Goal: Task Accomplishment & Management: Use online tool/utility

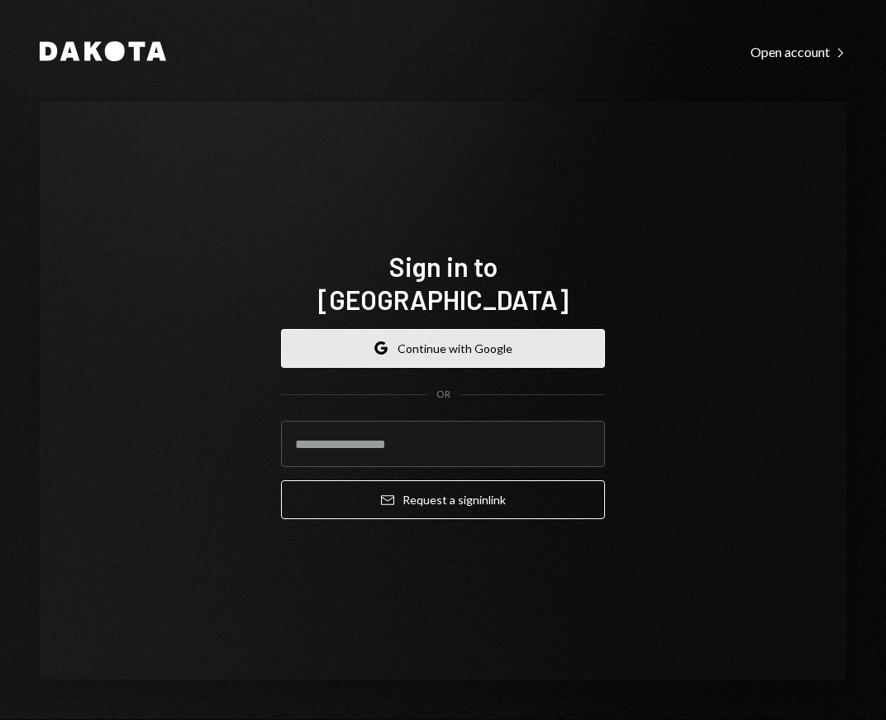
click at [413, 340] on button "Google Continue with Google" at bounding box center [443, 348] width 324 height 39
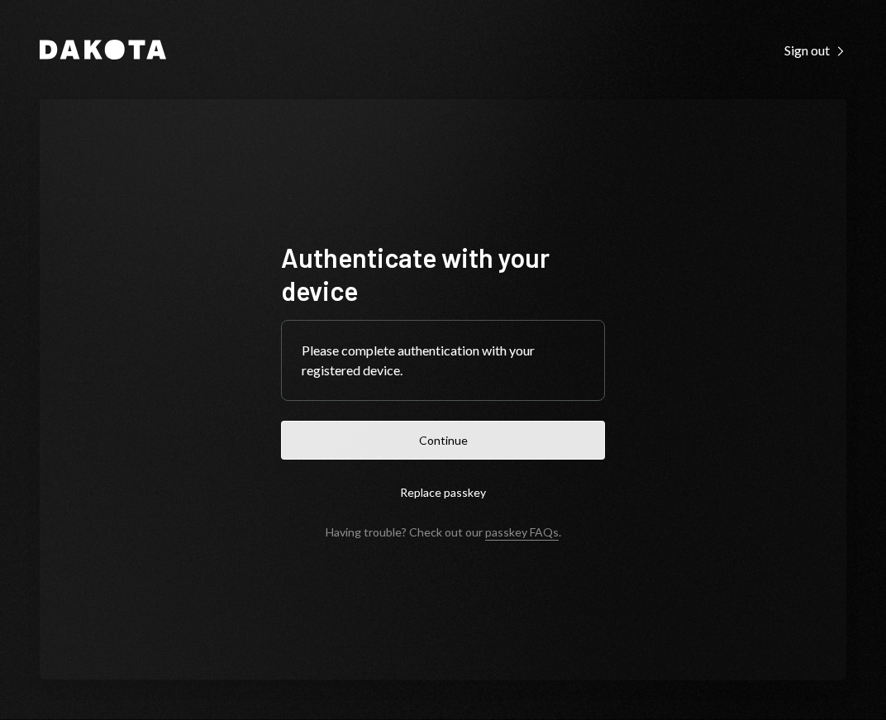
click at [429, 436] on button "Continue" at bounding box center [443, 440] width 324 height 39
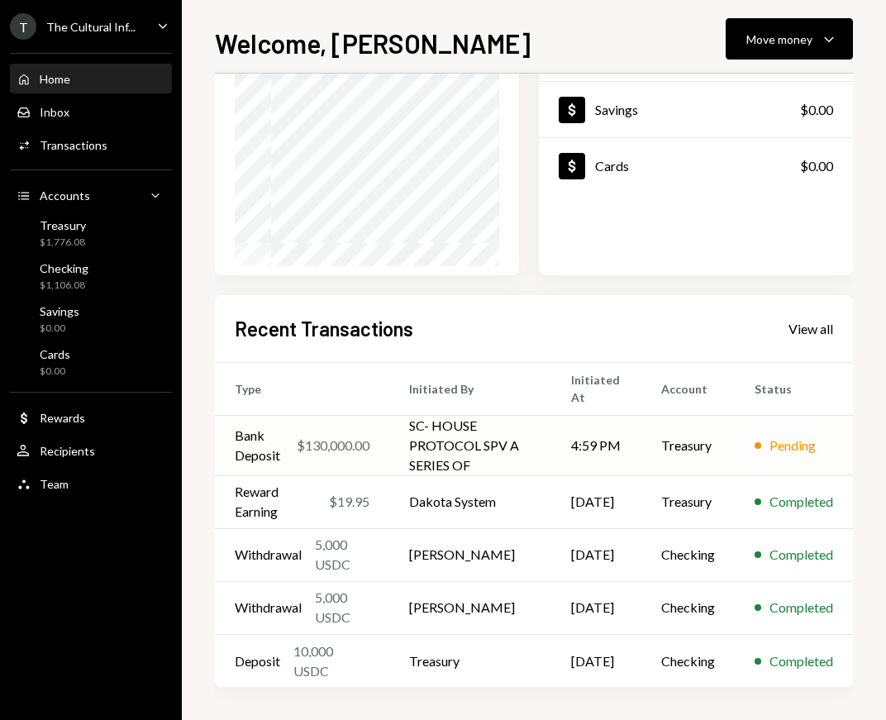
click at [574, 459] on td "4:59 PM" at bounding box center [597, 445] width 90 height 60
